Goal: Task Accomplishment & Management: Manage account settings

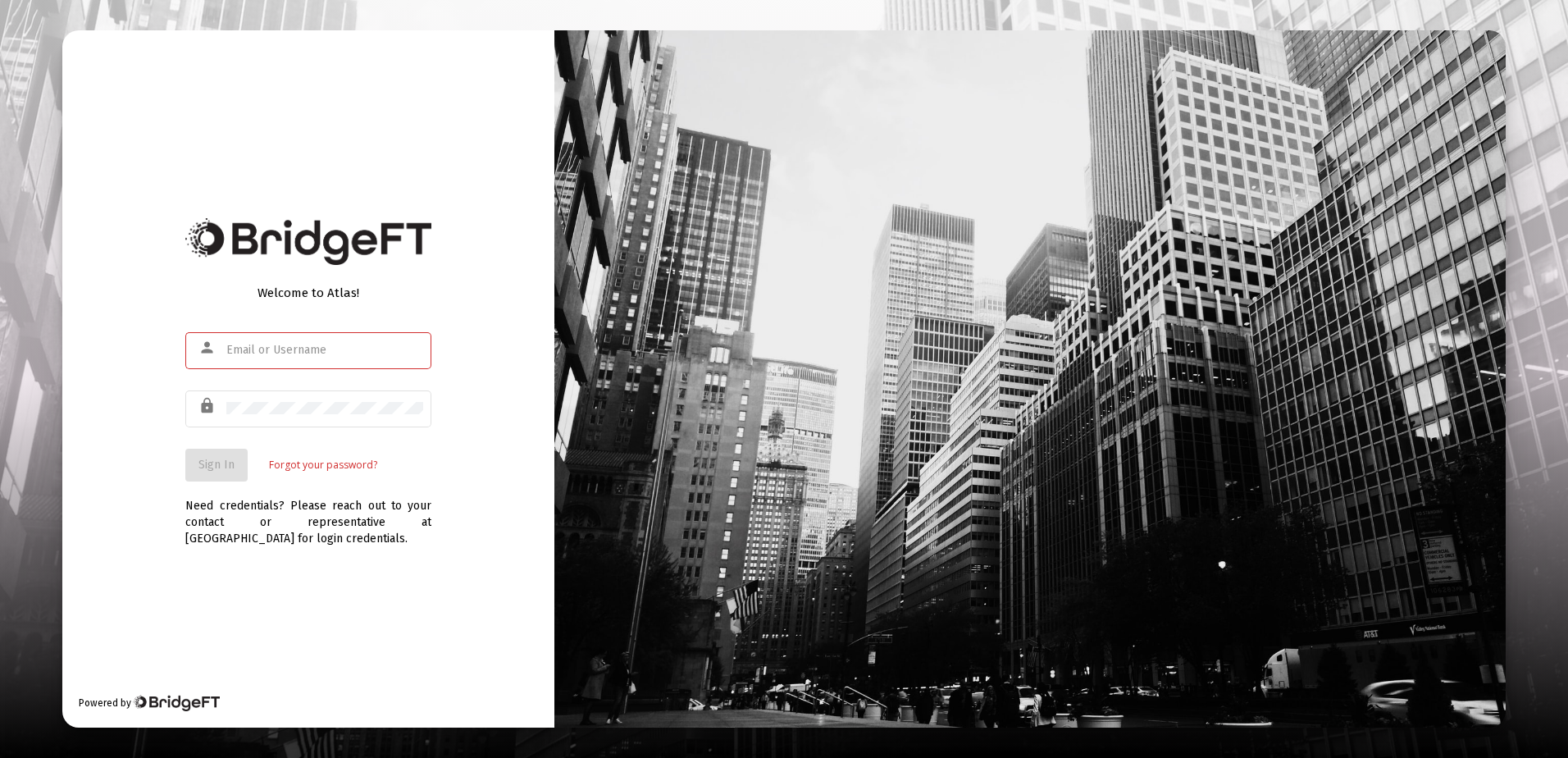
type input "r.scheidler@rcn.com"
click at [262, 587] on div "Welcome to Atlas! person r.scheidler@rcn.com lock Sign In Forgot your password?…" at bounding box center [308, 379] width 492 height 697
click at [214, 461] on span "Sign In" at bounding box center [216, 465] width 36 height 14
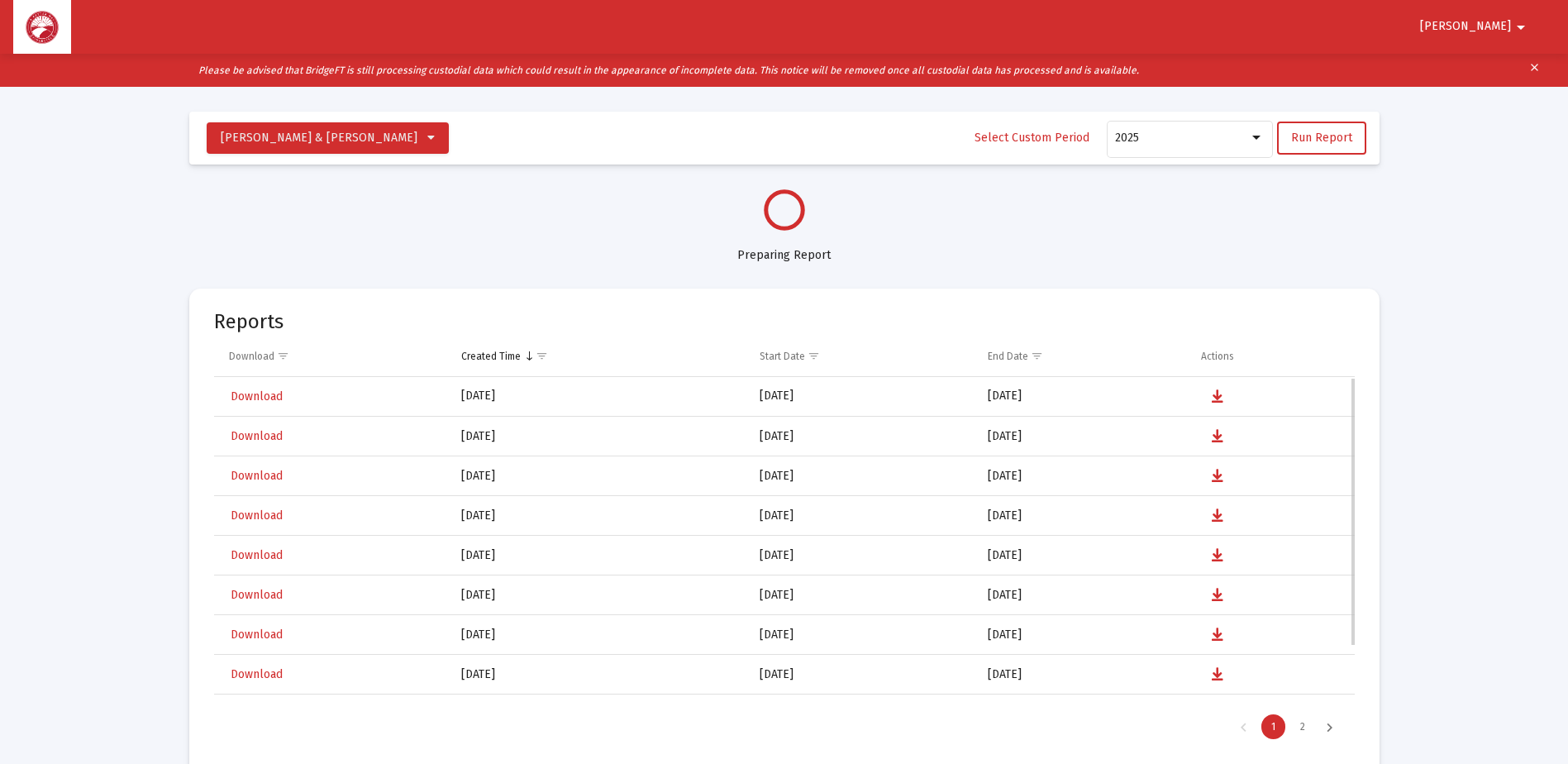
select select "View all"
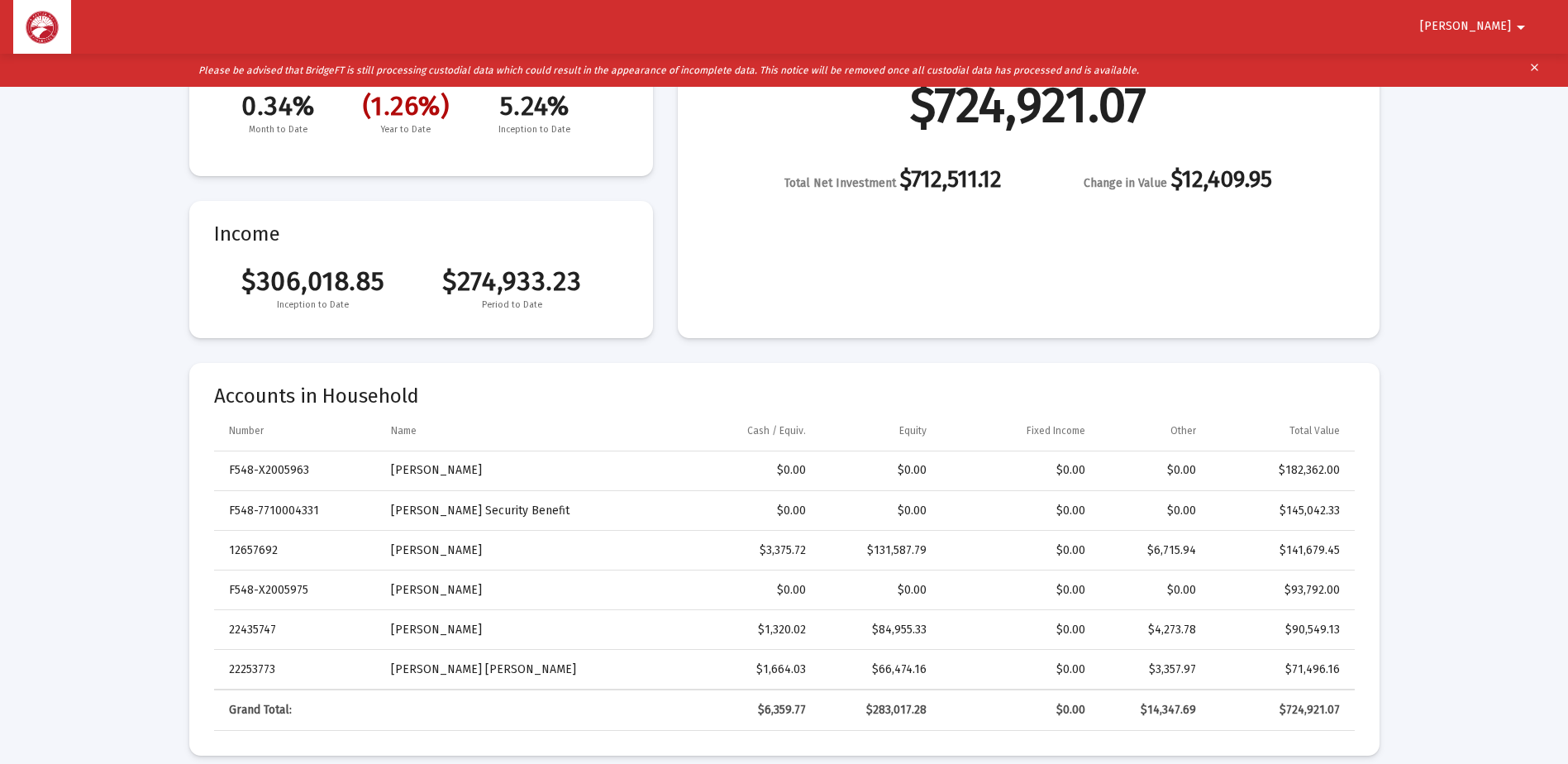
scroll to position [331, 0]
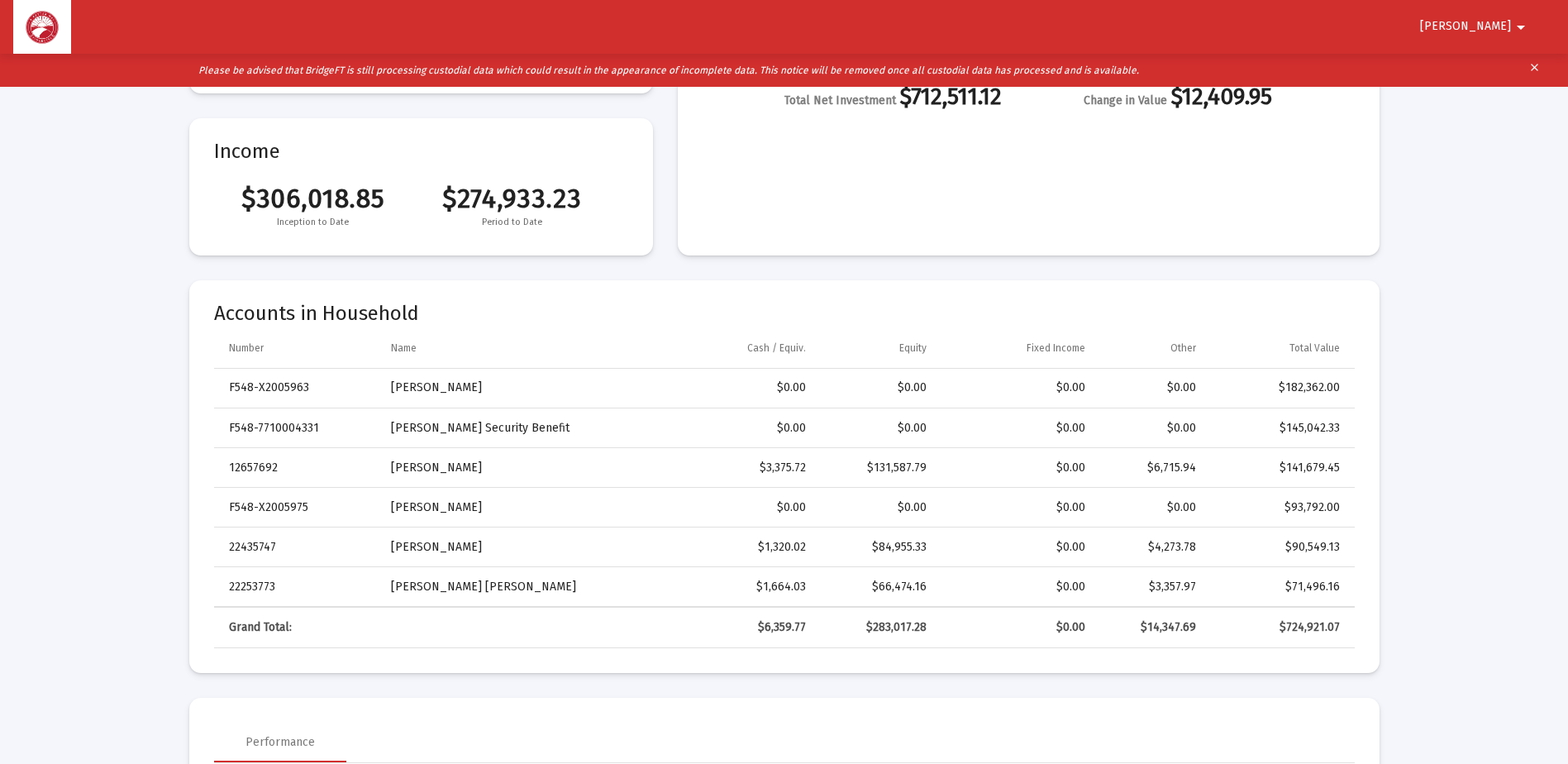
click at [1501, 23] on span "Ronald" at bounding box center [1465, 27] width 91 height 14
click at [1508, 68] on button "Logout" at bounding box center [1500, 71] width 92 height 40
